Goal: Task Accomplishment & Management: Complete application form

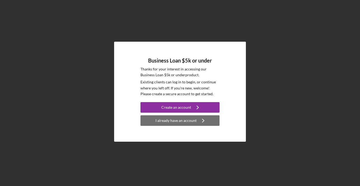
click at [181, 123] on div "I already have an account" at bounding box center [175, 120] width 41 height 11
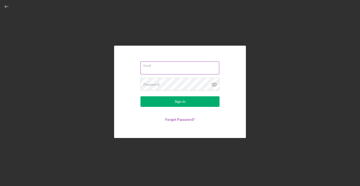
click at [169, 66] on div "Email" at bounding box center [179, 67] width 79 height 13
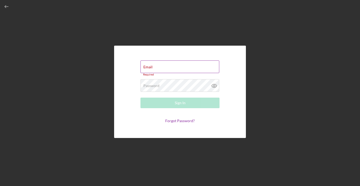
click at [158, 68] on input "Email" at bounding box center [179, 66] width 79 height 13
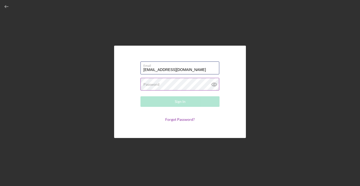
type input "dejanelf@gmail.com"
click at [154, 83] on label "Password" at bounding box center [151, 84] width 16 height 4
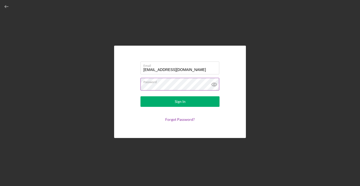
click at [180, 101] on button "Sign In" at bounding box center [179, 101] width 79 height 11
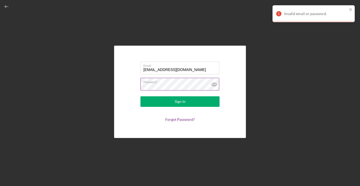
click at [214, 84] on icon at bounding box center [213, 84] width 13 height 13
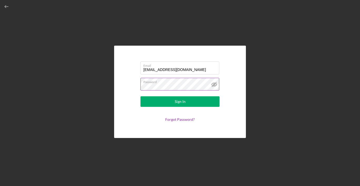
click at [180, 101] on button "Sign In" at bounding box center [179, 101] width 79 height 11
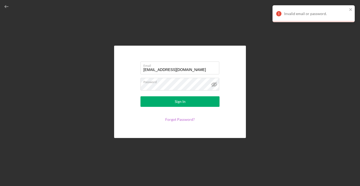
click at [183, 120] on link "Forgot Password?" at bounding box center [179, 119] width 29 height 4
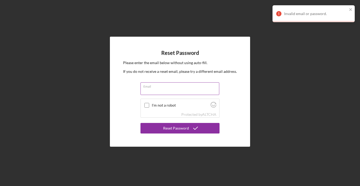
click at [155, 88] on input "Email" at bounding box center [179, 88] width 79 height 13
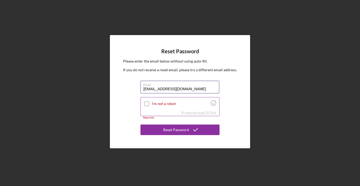
type input "dejanelf@gmail.com"
click at [147, 104] on input "I'm not a robot" at bounding box center [146, 103] width 5 height 5
checkbox input "true"
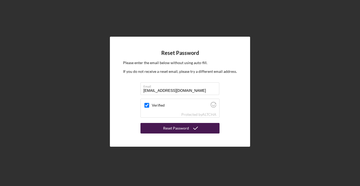
click at [174, 130] on div "Reset Password" at bounding box center [176, 128] width 26 height 11
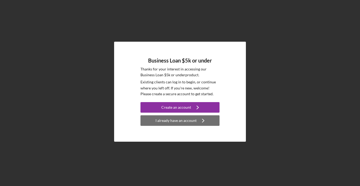
click at [177, 121] on div "I already have an account" at bounding box center [175, 120] width 41 height 11
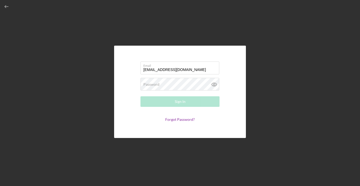
type input "[EMAIL_ADDRESS][DOMAIN_NAME]"
click at [167, 84] on div "Password Required" at bounding box center [179, 84] width 79 height 13
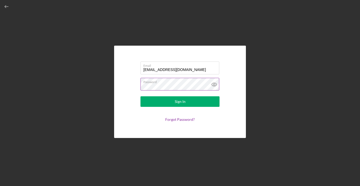
click at [214, 84] on icon at bounding box center [213, 84] width 13 height 13
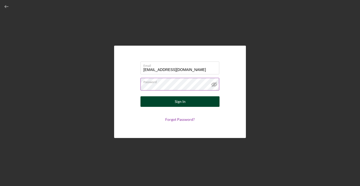
click at [191, 102] on button "Sign In" at bounding box center [179, 101] width 79 height 11
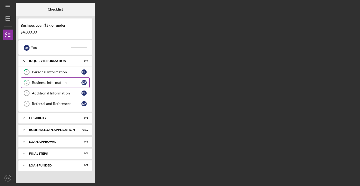
click at [59, 81] on div "Business Information" at bounding box center [56, 82] width 49 height 4
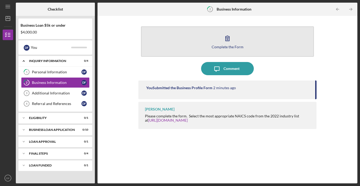
click at [230, 42] on icon "button" at bounding box center [227, 38] width 13 height 13
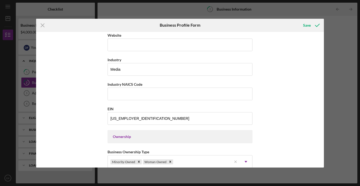
scroll to position [148, 0]
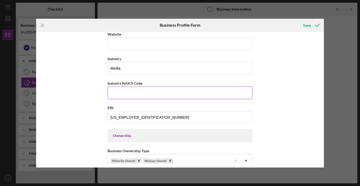
click at [227, 93] on input "Industry NAICS Code" at bounding box center [179, 92] width 145 height 13
click at [201, 97] on input "Industry NAICS Code" at bounding box center [179, 92] width 145 height 13
click at [201, 94] on input "Industry NAICS Code" at bounding box center [179, 92] width 145 height 13
type input "6"
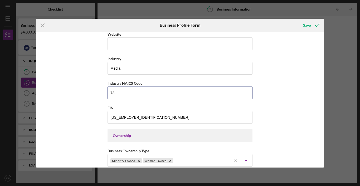
type input "73"
click at [295, 109] on div "Business Name GrapeVine LLC DBA PurpWorld Digital Business Start Date 02/13/201…" at bounding box center [180, 99] width 288 height 135
click at [312, 26] on icon "submit" at bounding box center [316, 25] width 13 height 13
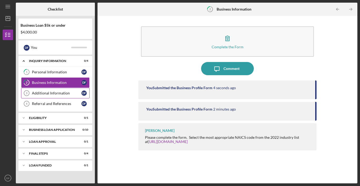
click at [57, 91] on div "Additional Information" at bounding box center [56, 93] width 49 height 4
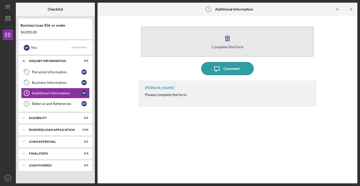
click at [226, 37] on icon "button" at bounding box center [227, 38] width 13 height 13
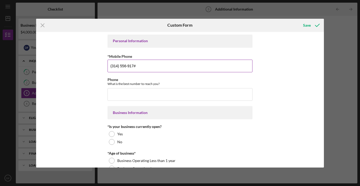
type input "[PHONE_NUMBER]"
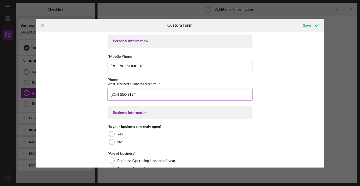
type input "[PHONE_NUMBER]"
click at [89, 126] on div "Personal Information *Mobile Phone (314) 556-9174 Phone What is the best number…" at bounding box center [180, 99] width 288 height 135
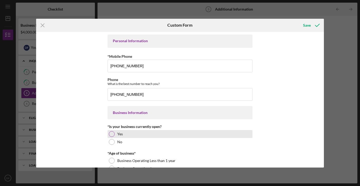
click at [112, 133] on div at bounding box center [112, 134] width 6 height 6
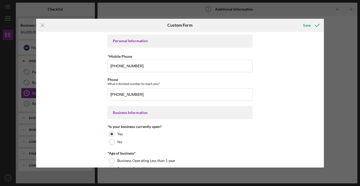
click at [79, 146] on div "Personal Information *Mobile Phone (314) 556-9174 Phone What is the best number…" at bounding box center [180, 99] width 288 height 135
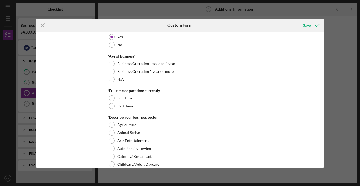
scroll to position [101, 0]
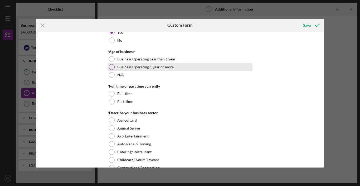
click at [110, 66] on div at bounding box center [112, 67] width 6 height 6
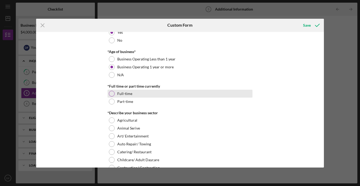
click at [110, 94] on div at bounding box center [112, 94] width 6 height 6
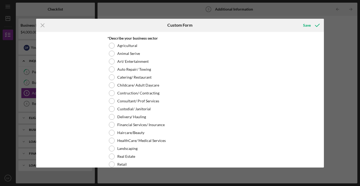
scroll to position [176, 0]
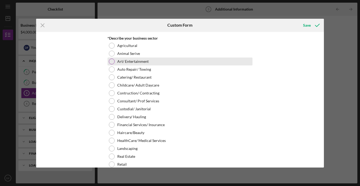
click at [110, 61] on div at bounding box center [112, 61] width 6 height 6
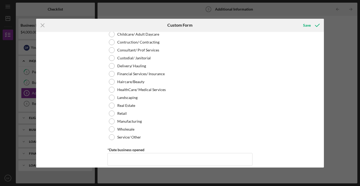
scroll to position [228, 0]
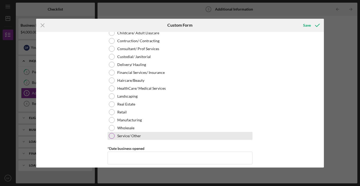
click at [111, 136] on div at bounding box center [112, 136] width 6 height 6
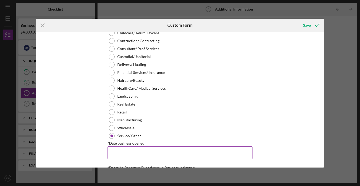
click at [113, 146] on div "*Date business opened" at bounding box center [179, 143] width 145 height 7
click at [115, 155] on input "*Date business opened" at bounding box center [179, 152] width 145 height 13
type input "[DATE]"
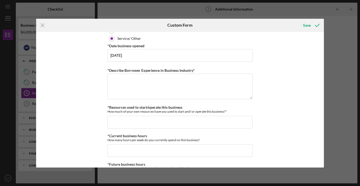
scroll to position [321, 0]
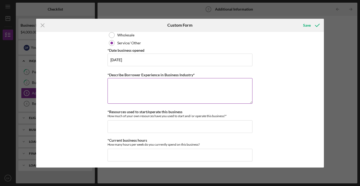
click at [145, 87] on textarea "*Describe Borrower Experience in Business Industry*" at bounding box center [179, 90] width 145 height 25
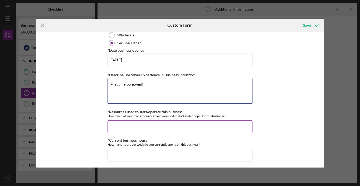
type textarea "First time borrower!!"
click at [146, 127] on input "*Resources used to start/operate this business" at bounding box center [179, 126] width 145 height 13
type input "$0"
type input "$15,000"
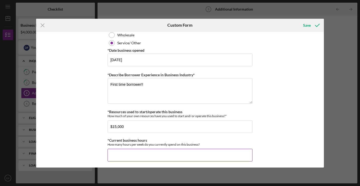
click at [117, 153] on input "*Current business hours" at bounding box center [179, 154] width 145 height 13
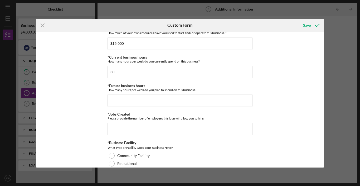
scroll to position [395, 0]
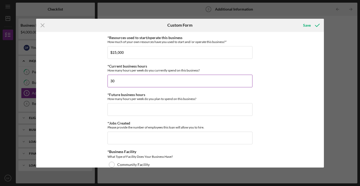
click at [119, 81] on input "30" at bounding box center [179, 80] width 145 height 13
type input "3"
type input "4"
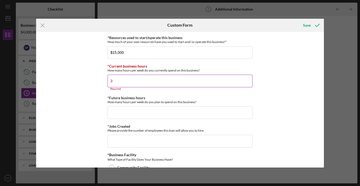
type input "30"
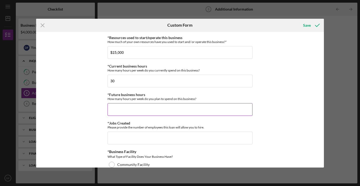
click at [110, 106] on input "*Future business hours" at bounding box center [179, 109] width 145 height 13
type input "40"
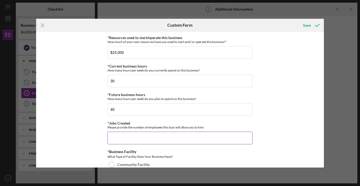
click at [138, 137] on input "*Jobs Created" at bounding box center [179, 137] width 145 height 13
type input "2"
click at [71, 126] on div "Personal Information *Mobile Phone (314) 556-9174 Phone What is the best number…" at bounding box center [180, 99] width 288 height 135
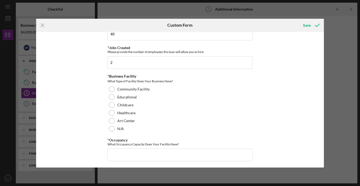
scroll to position [464, 0]
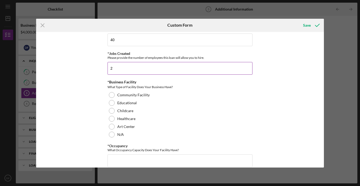
click at [148, 67] on input "2" at bounding box center [179, 68] width 145 height 13
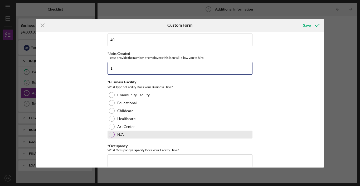
type input "1"
click at [124, 134] on div "N/A" at bounding box center [179, 134] width 145 height 8
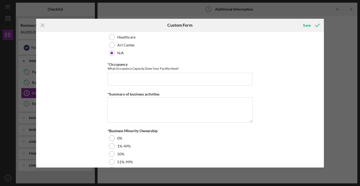
scroll to position [544, 0]
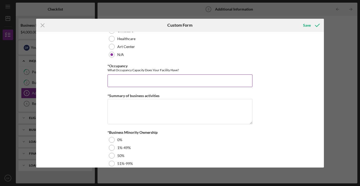
click at [193, 79] on input "*Occupancy" at bounding box center [179, 80] width 145 height 13
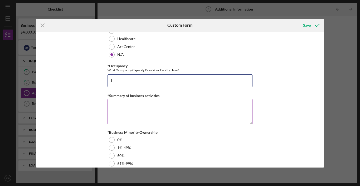
type input "1"
click at [131, 107] on textarea "*Summary of business activities" at bounding box center [179, 111] width 145 height 25
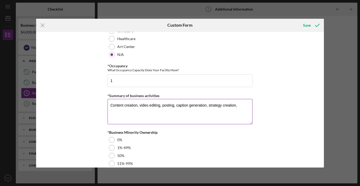
click at [109, 104] on textarea "Content creation, video editing, posting, caption generation, strategy creation," at bounding box center [179, 111] width 145 height 25
click at [112, 111] on textarea "Filming, Content creation, video editing, posting, caption generation, strategy…" at bounding box center [179, 111] width 145 height 25
click at [118, 111] on textarea "Filming, Content creation, video editing, posting, caption generation, strategy…" at bounding box center [179, 111] width 145 height 25
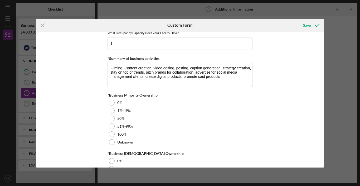
scroll to position [578, 0]
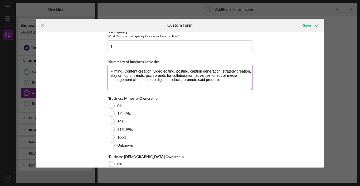
click at [108, 71] on textarea "Filming, Content creation, video editing, posting, caption generation, strategy…" at bounding box center [179, 77] width 145 height 25
click at [248, 70] on textarea "Create choreography, teach classes, Filming, Content creation, video editing, p…" at bounding box center [179, 77] width 145 height 25
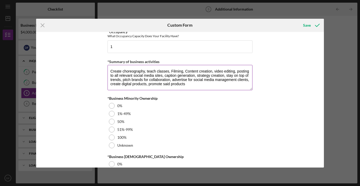
click at [195, 82] on textarea "Create choreography, teach classes, Filming, Content creation, video editing, p…" at bounding box center [179, 77] width 145 height 25
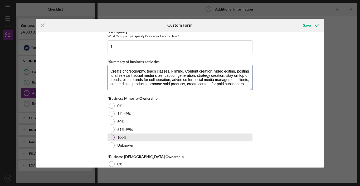
type textarea "Create choreography, teach classes, Filming, Content creation, video editing, p…"
click at [111, 136] on div at bounding box center [112, 137] width 6 height 6
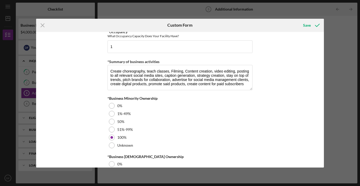
scroll to position [625, 0]
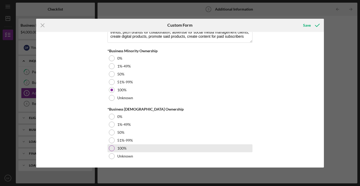
click at [109, 147] on div at bounding box center [112, 148] width 6 height 6
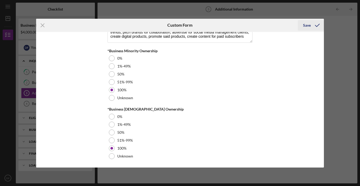
click at [306, 25] on div "Save" at bounding box center [307, 25] width 8 height 11
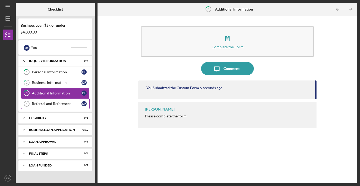
click at [60, 104] on div "Referral and References" at bounding box center [56, 103] width 49 height 4
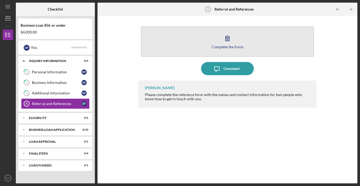
click at [230, 37] on icon "button" at bounding box center [227, 38] width 13 height 13
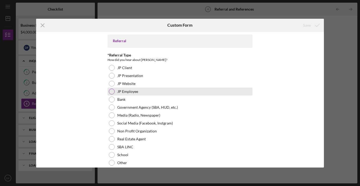
click at [111, 92] on div at bounding box center [112, 91] width 6 height 6
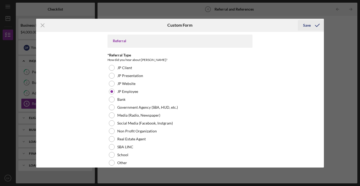
click at [305, 24] on div "Save" at bounding box center [307, 25] width 8 height 11
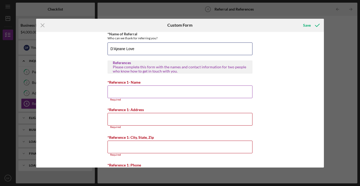
type input "D'Ajeane Love"
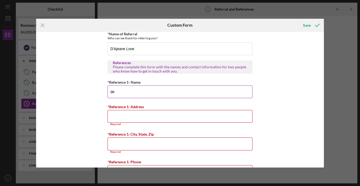
type input "d"
type input "Dedra Hampton"
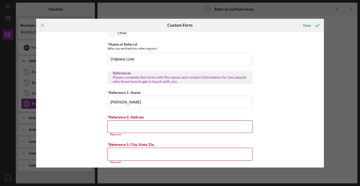
scroll to position [126, 0]
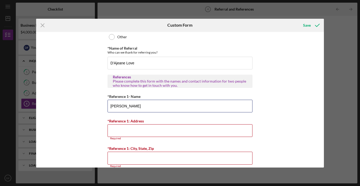
drag, startPoint x: 136, startPoint y: 107, endPoint x: 88, endPoint y: 103, distance: 48.3
click at [88, 103] on div "Referral *Referral Type How did you hear about Justine PETERSEN? JP Client JP P…" at bounding box center [180, 99] width 288 height 135
type input "Marci Stevenson"
click at [112, 130] on input "*Reference 1: Address" at bounding box center [179, 130] width 145 height 13
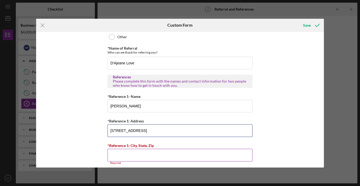
type input "10306 Nashua Dr."
click at [113, 154] on input "*Reference 1: City, State, Zip" at bounding box center [179, 154] width 145 height 13
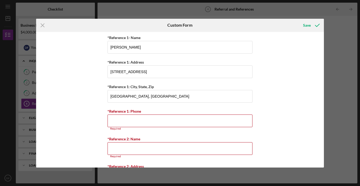
scroll to position [182, 0]
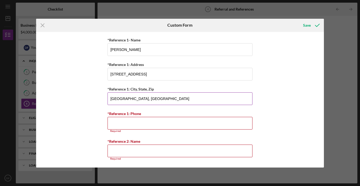
click at [208, 98] on input "St. Louis, MO" at bounding box center [179, 98] width 145 height 13
type input "St. Louis, MO 63136"
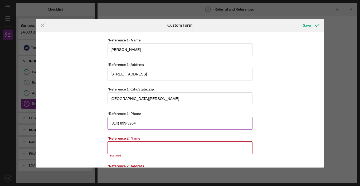
type input "(314) 899-3969"
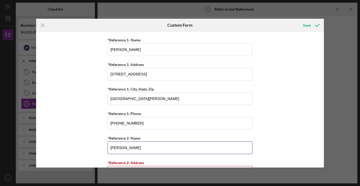
type input "Dedra Hampton"
click at [283, 114] on div "Referral *Referral Type How did you hear about Justine PETERSEN? JP Client JP P…" at bounding box center [180, 99] width 288 height 135
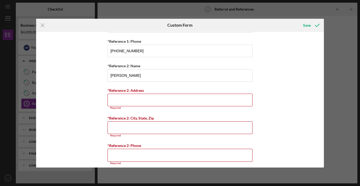
scroll to position [258, 0]
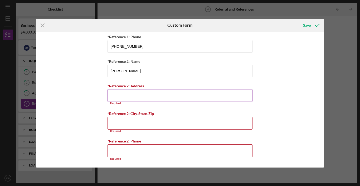
click at [155, 97] on input "*Reference 2: Address" at bounding box center [179, 95] width 145 height 13
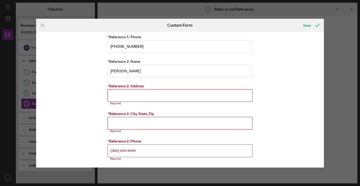
scroll to position [256, 0]
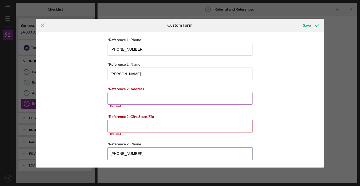
type input "(314) 922-4724"
click at [123, 97] on input "*Reference 2: Address" at bounding box center [179, 98] width 145 height 13
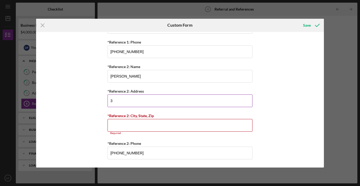
scroll to position [253, 0]
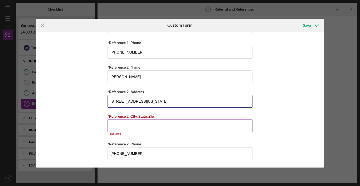
type input "3541 Arkansas ave."
click at [115, 126] on input "*Reference 2: City, State, Zip" at bounding box center [179, 125] width 145 height 13
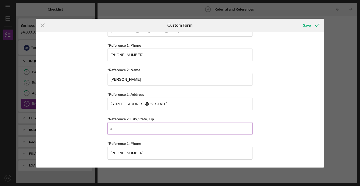
scroll to position [250, 0]
type input "s"
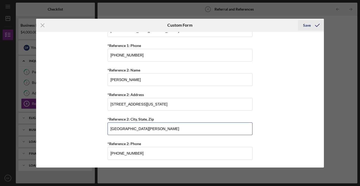
type input "St. Louis, MO 63118"
click at [310, 26] on button "Save" at bounding box center [310, 25] width 26 height 11
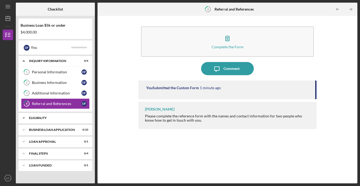
click at [67, 118] on div "Eligibility" at bounding box center [57, 117] width 57 height 3
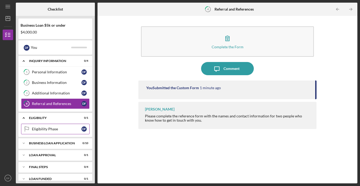
click at [58, 130] on div "Eligibility Phase" at bounding box center [56, 129] width 49 height 4
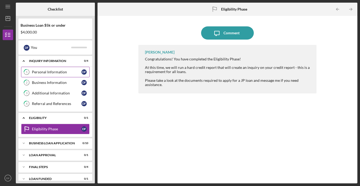
click at [64, 70] on div "Personal Information" at bounding box center [56, 72] width 49 height 4
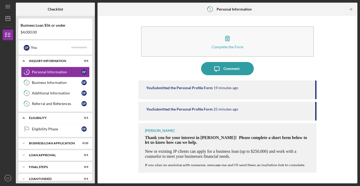
click at [121, 146] on div "Complete the Form Form Icon/Message Comment You Submitted the Personal Profile …" at bounding box center [227, 99] width 254 height 162
click at [52, 128] on div "Eligibility Phase" at bounding box center [56, 129] width 49 height 4
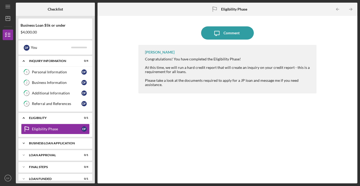
click at [57, 143] on div "BUSINESS LOAN APPLICATION" at bounding box center [57, 142] width 57 height 3
click at [56, 150] on link "Business Canvas 5 Business Canvas D F" at bounding box center [55, 154] width 68 height 11
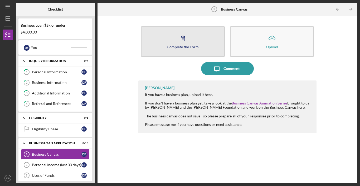
click at [179, 38] on icon "button" at bounding box center [182, 38] width 13 height 13
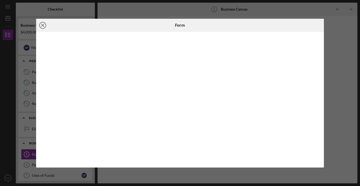
click at [43, 24] on line at bounding box center [42, 25] width 3 height 3
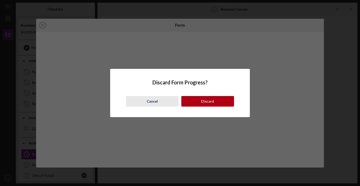
click at [158, 100] on button "Cancel" at bounding box center [152, 101] width 53 height 11
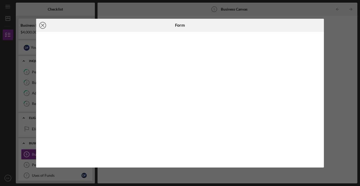
click at [43, 24] on icon "Icon/Close" at bounding box center [42, 25] width 13 height 13
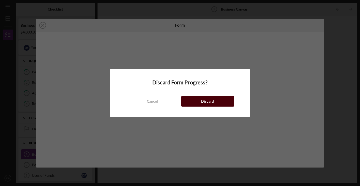
click at [201, 101] on button "Discard" at bounding box center [207, 101] width 53 height 11
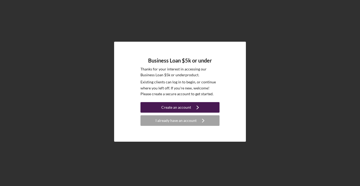
click at [172, 106] on div "Create an account" at bounding box center [176, 107] width 30 height 11
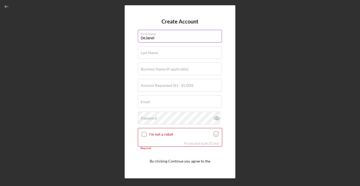
type input "DeJanel"
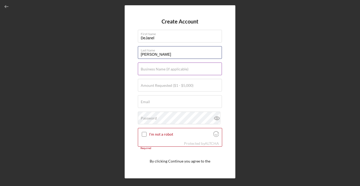
type input "[PERSON_NAME]"
click at [210, 68] on div "Business Name (if applicable)" at bounding box center [180, 68] width 84 height 13
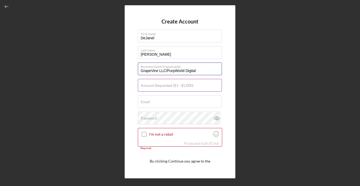
type input "GrapeVine LLC/PurpWorld Digital"
click at [183, 87] on input "Amount Requested ($1 - $5,000)" at bounding box center [180, 85] width 84 height 13
type input "$4,000"
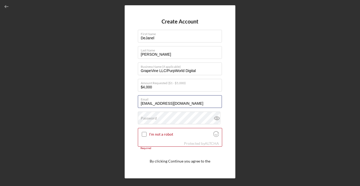
type input "[EMAIL_ADDRESS][DOMAIN_NAME]"
click at [158, 118] on div "Password" at bounding box center [180, 117] width 84 height 13
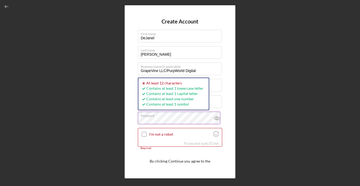
click at [216, 117] on icon at bounding box center [216, 117] width 13 height 13
click at [144, 133] on input "I'm not a robot" at bounding box center [144, 134] width 5 height 5
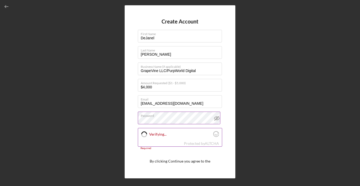
checkbox input "true"
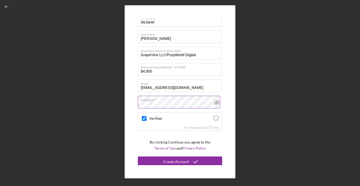
scroll to position [18, 0]
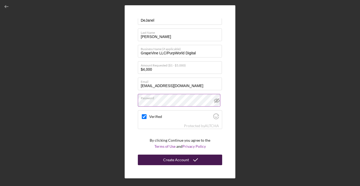
click at [199, 159] on icon "submit" at bounding box center [195, 159] width 13 height 13
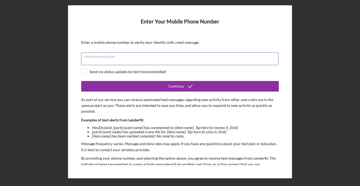
click at [141, 59] on input "Mobile Phone Number" at bounding box center [179, 58] width 197 height 13
type input "[PHONE_NUMBER]"
click at [202, 69] on div "Send my status updates by text (recommended)" at bounding box center [179, 72] width 197 height 6
checkbox input "true"
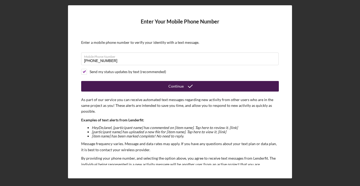
click at [165, 86] on button "Continue" at bounding box center [179, 86] width 197 height 11
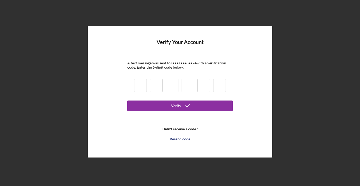
click at [141, 86] on input at bounding box center [140, 85] width 13 height 13
type input "8"
type input "3"
type input "7"
type input "0"
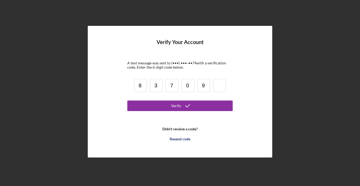
type input "9"
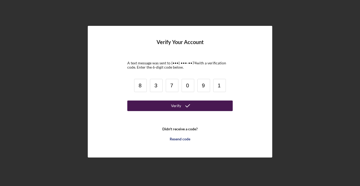
type input "1"
click at [171, 106] on div "Verify" at bounding box center [176, 105] width 10 height 11
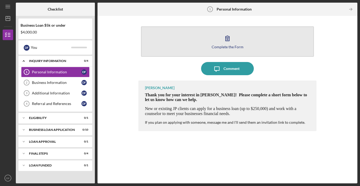
click at [226, 39] on icon "button" at bounding box center [227, 38] width 13 height 13
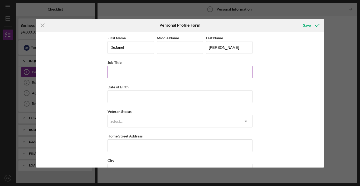
click at [135, 70] on input "Job Title" at bounding box center [179, 72] width 145 height 13
type input "Owner/Operator"
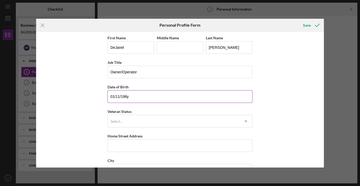
type input "[DATE]"
click at [123, 122] on div "Select..." at bounding box center [174, 121] width 132 height 12
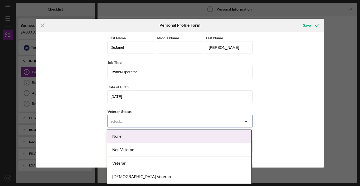
click at [124, 138] on div "None" at bounding box center [179, 136] width 144 height 13
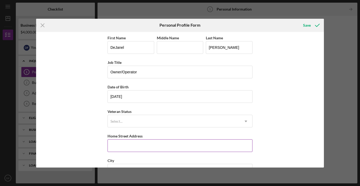
click at [122, 149] on input "Home Street Address" at bounding box center [179, 145] width 145 height 13
type input "[STREET_ADDRESS]"
click at [85, 118] on div "First Name DeJanel Middle Name Last Name [PERSON_NAME] Job Title Owner/Operator…" at bounding box center [180, 99] width 288 height 135
click at [74, 90] on div "First Name DeJanel Middle Name Last Name [PERSON_NAME] Job Title Owner/Operator…" at bounding box center [180, 99] width 288 height 135
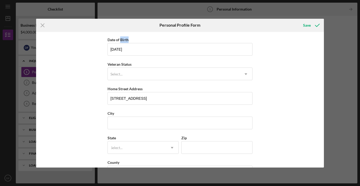
scroll to position [66, 0]
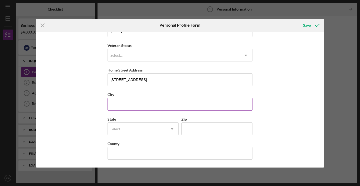
click at [240, 102] on input "City" at bounding box center [179, 104] width 145 height 13
type input "Saint Louis"
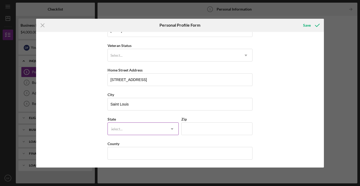
click at [159, 129] on div "Select..." at bounding box center [137, 129] width 58 height 12
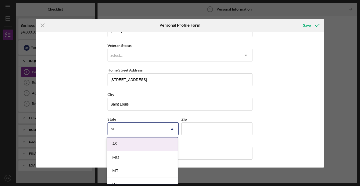
type input "MO"
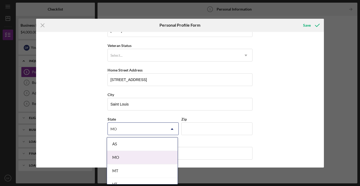
click at [122, 157] on div "MO" at bounding box center [142, 157] width 71 height 13
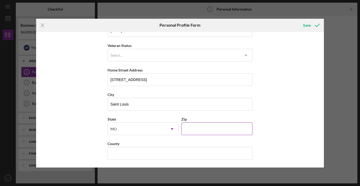
click at [208, 127] on input "Zip" at bounding box center [216, 128] width 71 height 13
type input "63136"
click at [287, 115] on div "First Name DeJanel Middle Name Last Name [PERSON_NAME] Job Title Owner/Operator…" at bounding box center [180, 99] width 288 height 135
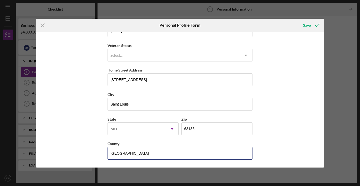
type input "[GEOGRAPHIC_DATA]"
click at [266, 141] on div "First Name DeJanel Middle Name Last Name [PERSON_NAME] Job Title Owner/Operator…" at bounding box center [180, 99] width 288 height 135
click at [315, 23] on icon "submit" at bounding box center [316, 25] width 13 height 13
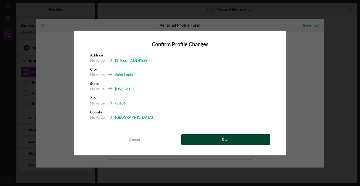
click at [195, 139] on button "Save" at bounding box center [225, 139] width 89 height 11
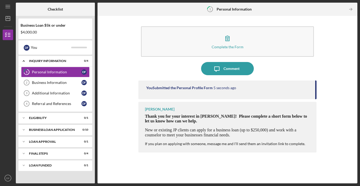
click at [198, 163] on div "You Submitted the Personal Profile Form 5 seconds ago [PERSON_NAME] Thank you f…" at bounding box center [227, 127] width 178 height 95
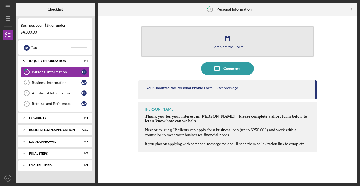
click at [228, 44] on icon "button" at bounding box center [227, 38] width 13 height 13
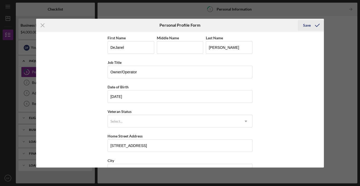
click at [305, 26] on div "Save" at bounding box center [307, 25] width 8 height 11
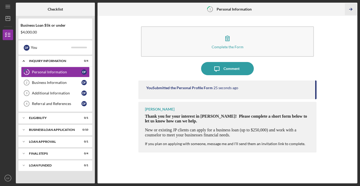
click at [351, 11] on icon "Icon/Table Pagination Arrow" at bounding box center [351, 9] width 12 height 12
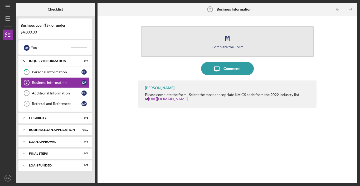
click at [225, 39] on icon "button" at bounding box center [227, 38] width 4 height 5
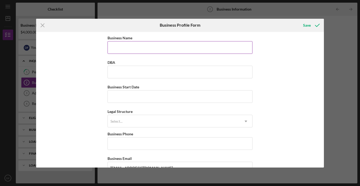
click at [176, 47] on input "Business Name" at bounding box center [179, 47] width 145 height 13
type input "GrapeVine LLC"
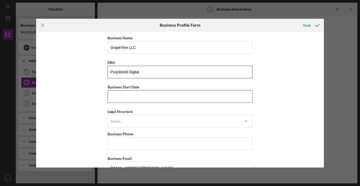
type input "PurpWorld Digital"
click at [158, 97] on input "Business Start Date" at bounding box center [179, 96] width 145 height 13
type input "[DATE]"
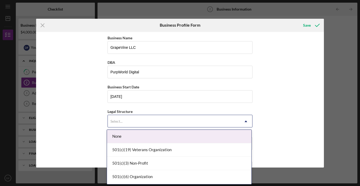
click at [138, 122] on div "Select..." at bounding box center [174, 121] width 132 height 12
click at [232, 118] on div "Select..." at bounding box center [174, 121] width 132 height 12
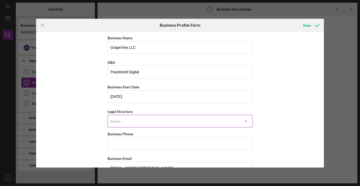
click at [227, 120] on div "Select..." at bounding box center [174, 121] width 132 height 12
click at [135, 120] on div "Select..." at bounding box center [174, 121] width 132 height 12
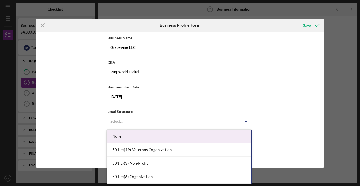
click at [135, 120] on div "Select..." at bounding box center [174, 121] width 132 height 12
drag, startPoint x: 124, startPoint y: 179, endPoint x: 162, endPoint y: 137, distance: 56.3
click at [162, 137] on div "None 501(c)(19) Veterans Organization 501(c)(3) Non-Profit 501(c)(6) Organizati…" at bounding box center [179, 157] width 144 height 54
click at [162, 137] on div "None" at bounding box center [179, 136] width 144 height 13
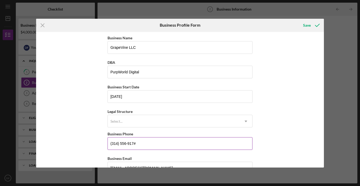
type input "[PHONE_NUMBER]"
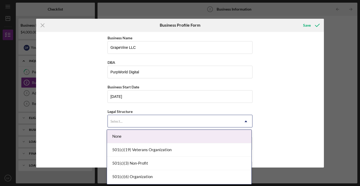
click at [133, 121] on div "Select..." at bounding box center [174, 121] width 132 height 12
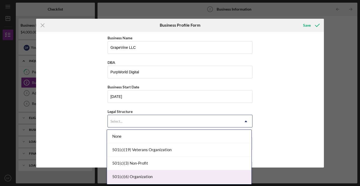
click at [144, 179] on div "501(c)(6) Organization" at bounding box center [179, 176] width 144 height 13
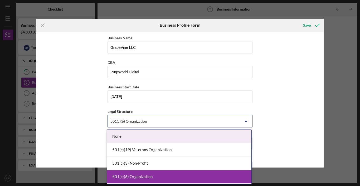
click at [151, 122] on div "501(c)(6) Organization" at bounding box center [174, 121] width 132 height 12
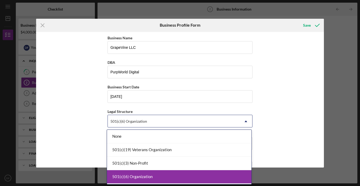
click at [147, 178] on div "501(c)(6) Organization" at bounding box center [179, 176] width 144 height 13
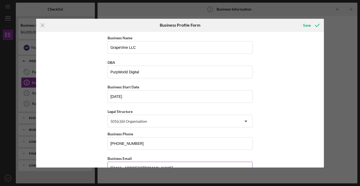
click at [142, 166] on input "[EMAIL_ADDRESS][DOMAIN_NAME]" at bounding box center [179, 167] width 145 height 13
click at [281, 141] on div "Business Name GrapeVine LLC DBA PurpWorld Digital Business Start Date [DATE] Le…" at bounding box center [180, 99] width 288 height 135
drag, startPoint x: 281, startPoint y: 141, endPoint x: 293, endPoint y: 92, distance: 50.4
click at [281, 123] on div "Business Name GrapeVine LLC DBA PurpWorld Digital Business Start Date [DATE] Le…" at bounding box center [180, 99] width 288 height 135
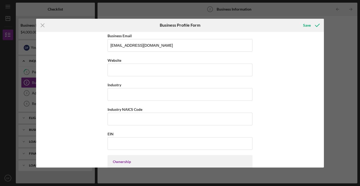
scroll to position [125, 0]
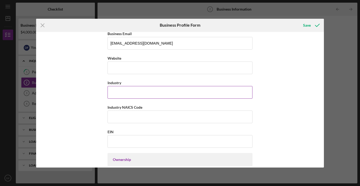
click at [162, 93] on input "Industry" at bounding box center [179, 92] width 145 height 13
type input "Media"
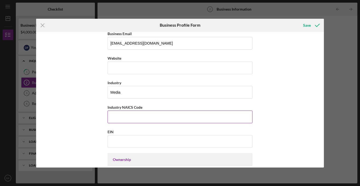
click at [140, 117] on input "Industry NAICS Code" at bounding box center [179, 116] width 145 height 13
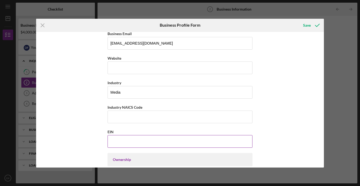
click at [128, 143] on input "EIN" at bounding box center [179, 141] width 145 height 13
type input "[US_EMPLOYER_IDENTIFICATION_NUMBER]"
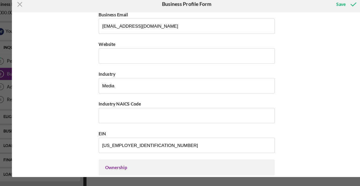
click at [292, 43] on div "Business Name GrapeVine LLC DBA PurpWorld Digital Business Start Date [DATE] Le…" at bounding box center [180, 99] width 288 height 135
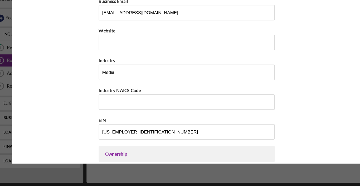
click at [266, 38] on div "Business Name GrapeVine LLC DBA PurpWorld Digital Business Start Date [DATE] Le…" at bounding box center [180, 99] width 288 height 135
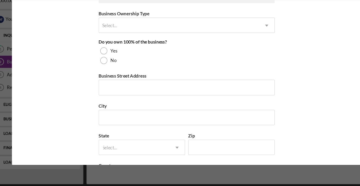
scroll to position [240, 0]
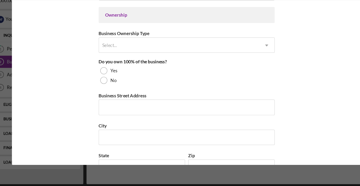
drag, startPoint x: 266, startPoint y: 44, endPoint x: 272, endPoint y: 57, distance: 13.8
click at [272, 57] on div "Business Name GrapeVine LLC DBA PurpWorld Digital Business Start Date [DATE] Le…" at bounding box center [180, 99] width 288 height 135
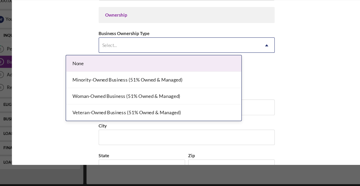
click at [108, 63] on div "Select..." at bounding box center [174, 69] width 132 height 12
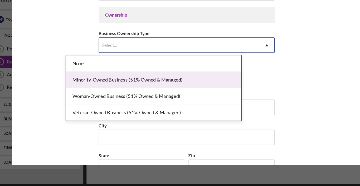
click at [95, 91] on div "Minority-Owned Business (51% Owned & Managed)" at bounding box center [153, 97] width 144 height 13
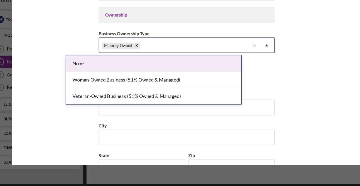
click at [239, 63] on icon "Icon/Dropdown Arrow" at bounding box center [245, 69] width 13 height 13
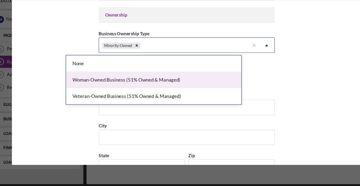
click at [178, 91] on div "Woman-Owned Business (51% Owned & Managed)" at bounding box center [153, 97] width 144 height 13
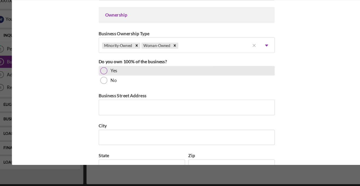
click at [109, 87] on div at bounding box center [112, 90] width 6 height 6
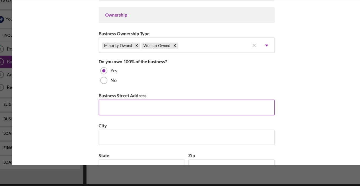
click at [107, 113] on input "Business Street Address" at bounding box center [179, 119] width 145 height 13
type input "[STREET_ADDRESS]"
click at [107, 138] on input "City" at bounding box center [179, 144] width 145 height 13
type input "s"
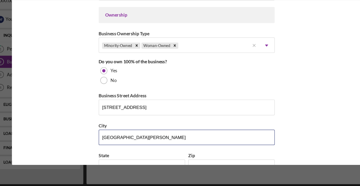
type input "[GEOGRAPHIC_DATA][PERSON_NAME]"
click at [60, 121] on div "Business Name GrapeVine LLC DBA PurpWorld Digital Business Start Date [DATE] Le…" at bounding box center [180, 99] width 288 height 135
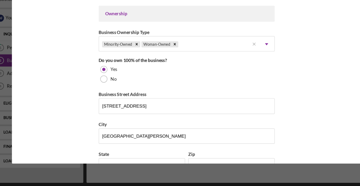
click at [266, 54] on div "Business Name GrapeVine LLC DBA PurpWorld Digital Business Start Date [DATE] Le…" at bounding box center [180, 99] width 288 height 135
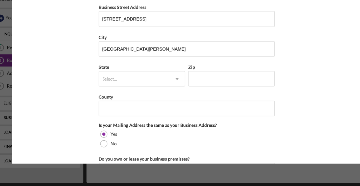
scroll to position [349, 0]
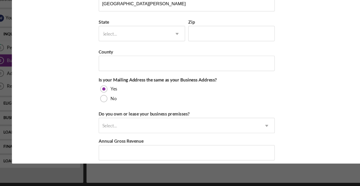
drag, startPoint x: 266, startPoint y: 54, endPoint x: 268, endPoint y: 41, distance: 13.6
click at [268, 41] on div "Business Name GrapeVine LLC DBA PurpWorld Digital Business Start Date [DATE] Le…" at bounding box center [180, 99] width 288 height 135
click at [133, 54] on div "Select..." at bounding box center [137, 60] width 58 height 12
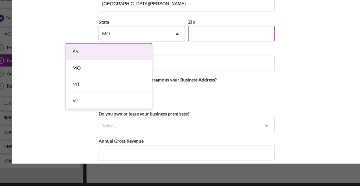
type input "MO"
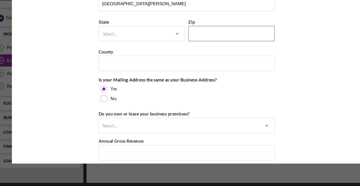
click at [181, 54] on input "Zip" at bounding box center [216, 60] width 71 height 13
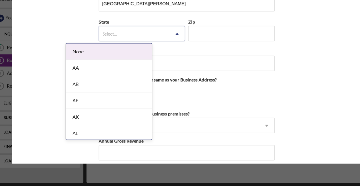
click at [126, 54] on div "Select..." at bounding box center [137, 60] width 58 height 12
type input "MO"
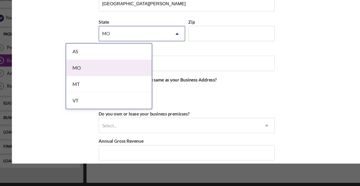
click at [96, 82] on div "MO" at bounding box center [116, 88] width 71 height 13
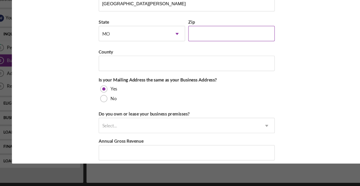
click at [181, 54] on input "Zip" at bounding box center [216, 60] width 71 height 13
type input "63136"
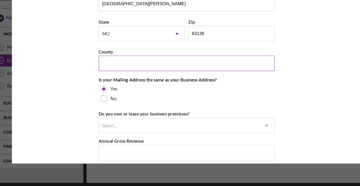
click at [223, 78] on input "County" at bounding box center [179, 84] width 145 height 13
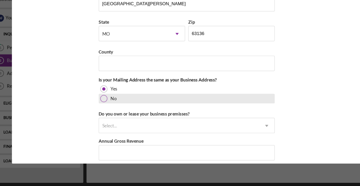
click at [196, 110] on div "No" at bounding box center [179, 114] width 145 height 8
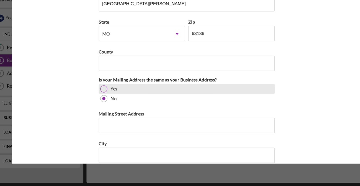
click at [109, 103] on div at bounding box center [112, 106] width 6 height 6
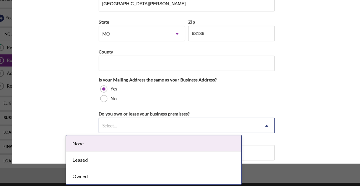
click at [110, 134] on div "Select..." at bounding box center [116, 136] width 12 height 4
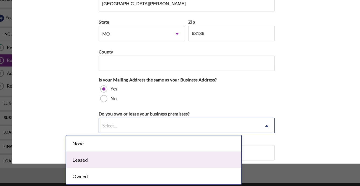
click at [81, 157] on div "Leased" at bounding box center [153, 163] width 144 height 13
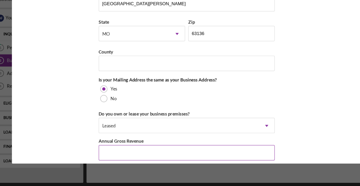
click at [107, 152] on input "Annual Gross Revenue" at bounding box center [179, 158] width 145 height 13
type input "$12,000"
click at [249, 106] on div "Business Name GrapeVine LLC DBA PurpWorld Digital Business Start Date [DATE] Le…" at bounding box center [180, 99] width 288 height 135
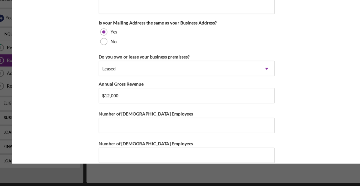
scroll to position [402, 0]
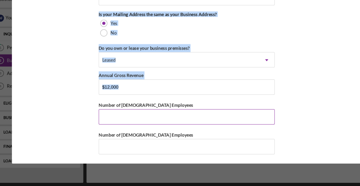
drag, startPoint x: 253, startPoint y: 92, endPoint x: 196, endPoint y: 98, distance: 56.8
click at [196, 98] on div "Business Name GrapeVine LLC DBA PurpWorld Digital Business Start Date [DATE] Le…" at bounding box center [180, 99] width 288 height 135
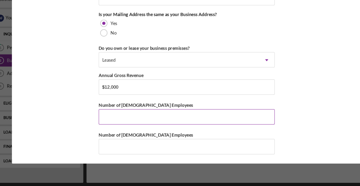
click at [196, 122] on input "Number of [DEMOGRAPHIC_DATA] Employees" at bounding box center [179, 128] width 145 height 13
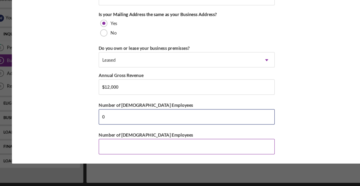
type input "0"
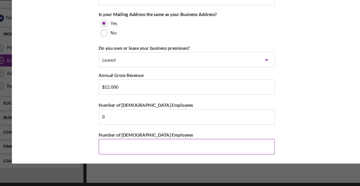
click at [180, 147] on input "Number of [DEMOGRAPHIC_DATA] Employees" at bounding box center [179, 153] width 145 height 13
type input "0"
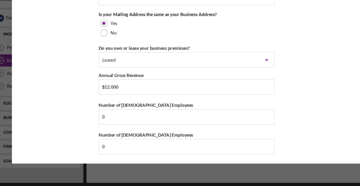
click at [258, 96] on div "Business Name GrapeVine LLC DBA PurpWorld Digital Business Start Date [DATE] Le…" at bounding box center [180, 99] width 288 height 135
drag, startPoint x: 258, startPoint y: 96, endPoint x: 258, endPoint y: 76, distance: 20.3
click at [258, 95] on div "Business Name GrapeVine LLC DBA PurpWorld Digital Business Start Date [DATE] Le…" at bounding box center [180, 99] width 288 height 135
click at [258, 58] on div "Business Name GrapeVine LLC DBA PurpWorld Digital Business Start Date [DATE] Le…" at bounding box center [180, 99] width 288 height 135
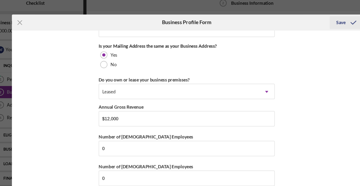
click at [310, 19] on icon "submit" at bounding box center [316, 25] width 13 height 13
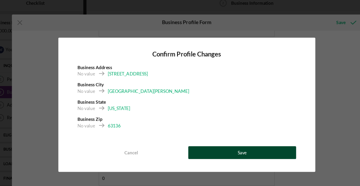
click at [208, 127] on button "Save" at bounding box center [225, 132] width 89 height 11
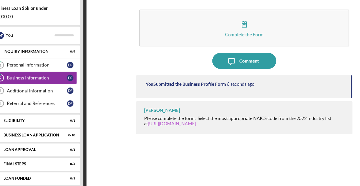
click at [148, 118] on link "[URL][DOMAIN_NAME]" at bounding box center [167, 120] width 39 height 4
